Goal: Task Accomplishment & Management: Use online tool/utility

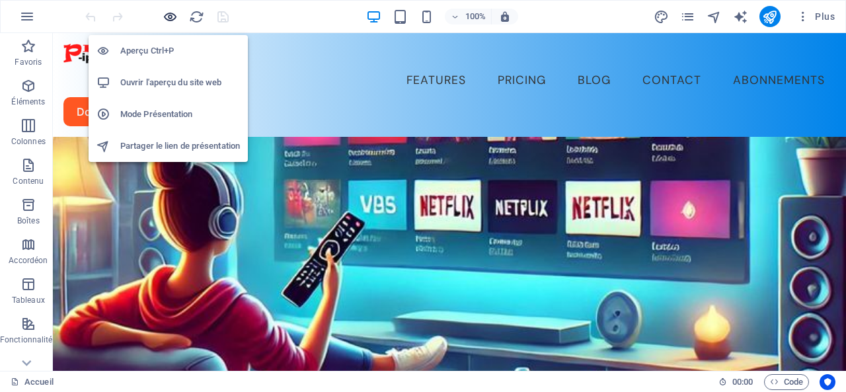
click at [171, 16] on icon "button" at bounding box center [170, 16] width 15 height 15
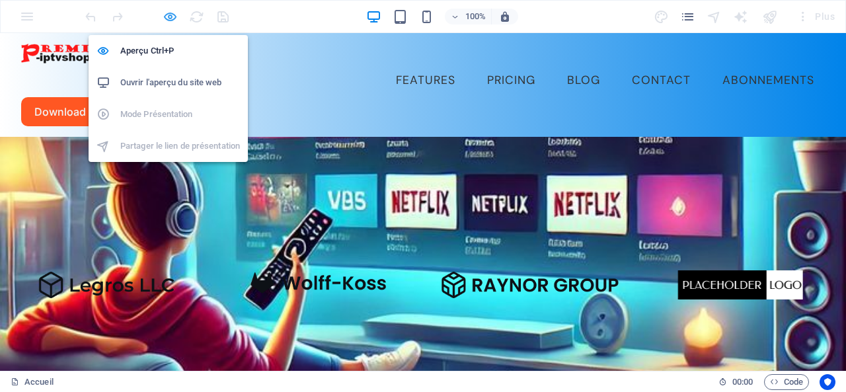
click at [168, 13] on icon "button" at bounding box center [170, 16] width 15 height 15
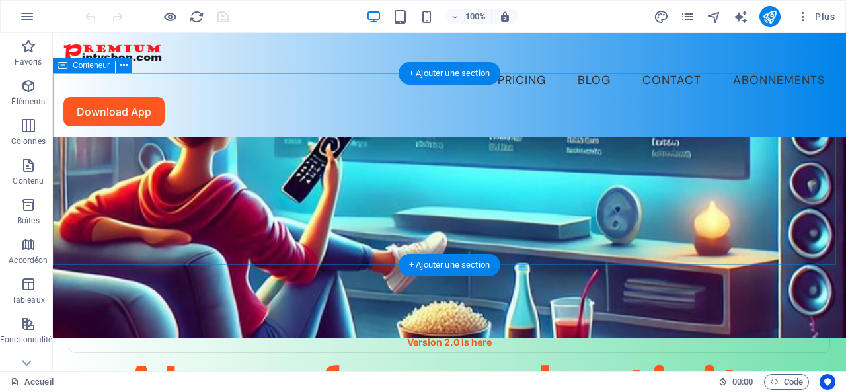
scroll to position [66, 0]
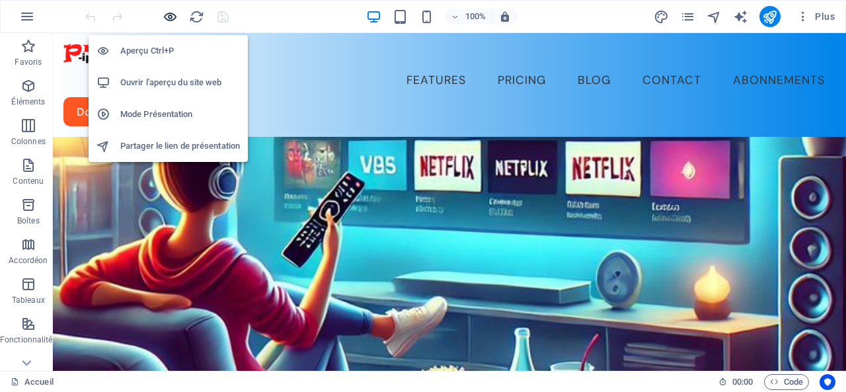
click at [171, 17] on icon "button" at bounding box center [170, 16] width 15 height 15
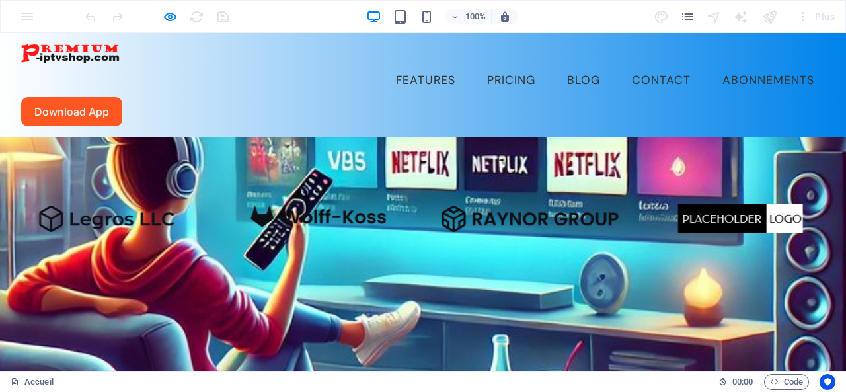
click at [712, 64] on link "Abonnements" at bounding box center [768, 80] width 113 height 33
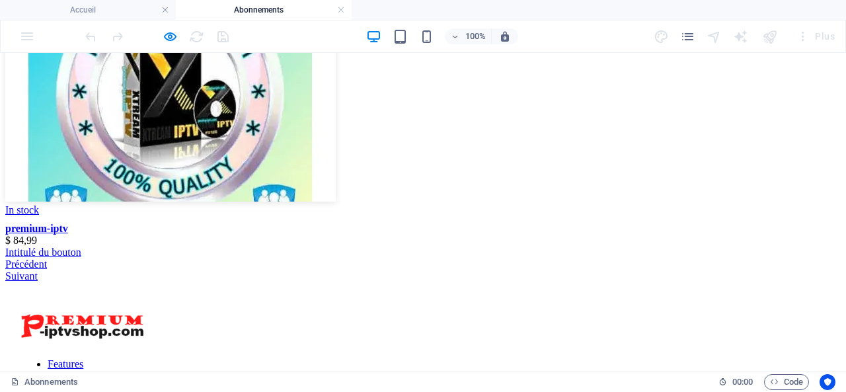
scroll to position [132, 0]
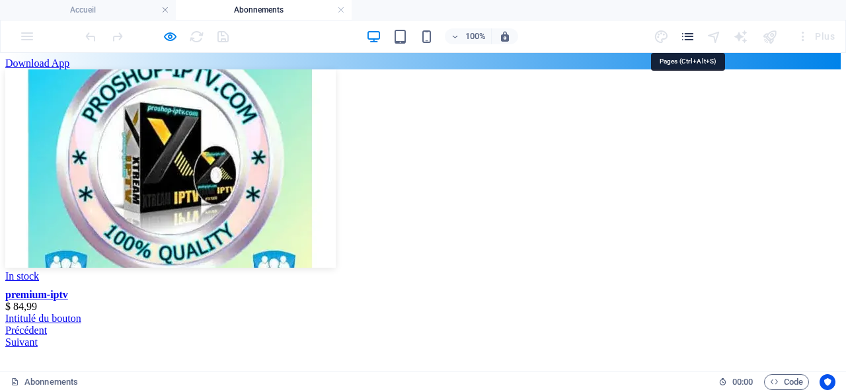
click at [687, 33] on icon "pages" at bounding box center [687, 36] width 15 height 15
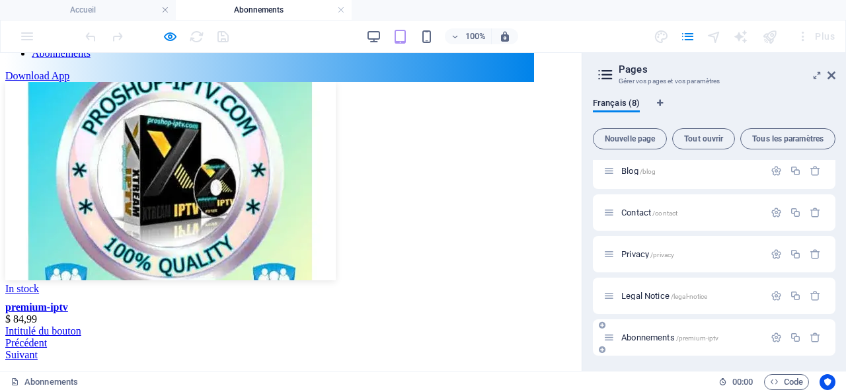
click at [703, 336] on span "/premium-iptv" at bounding box center [697, 337] width 43 height 7
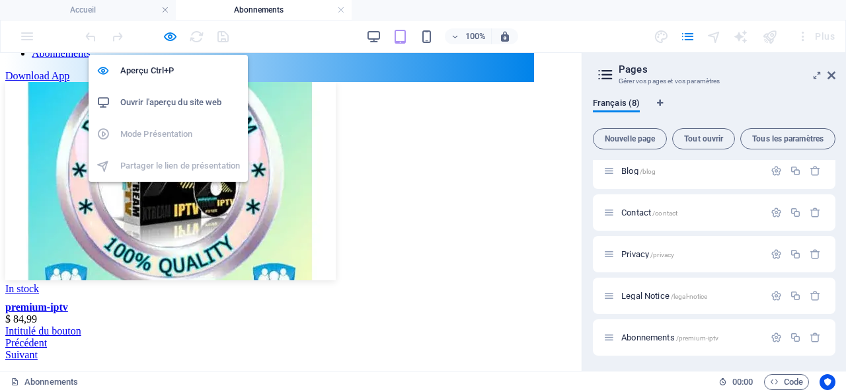
drag, startPoint x: 165, startPoint y: 32, endPoint x: 187, endPoint y: 38, distance: 22.6
click at [167, 33] on icon "button" at bounding box center [170, 36] width 15 height 15
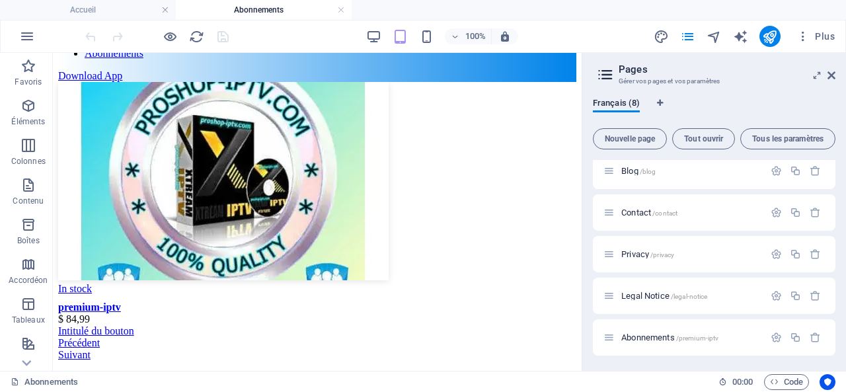
scroll to position [137, 0]
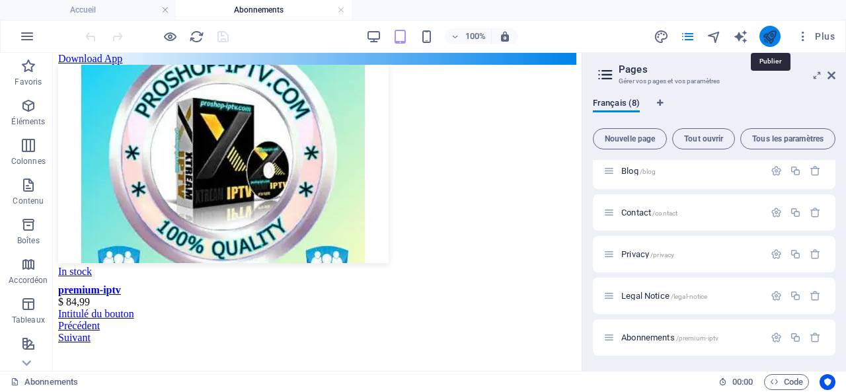
click at [773, 37] on icon "publish" at bounding box center [769, 36] width 15 height 15
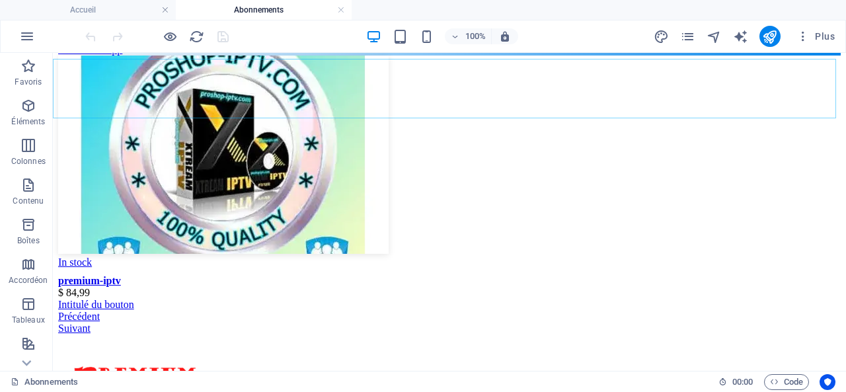
scroll to position [140, 0]
